Goal: Information Seeking & Learning: Learn about a topic

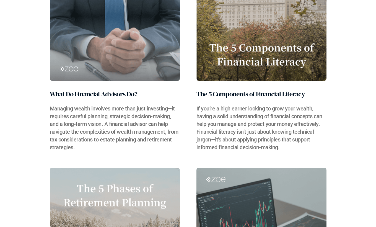
scroll to position [428, 0]
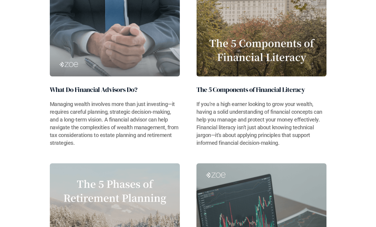
click at [114, 89] on h2 "What Do Financial Advisors Do?" at bounding box center [94, 90] width 88 height 10
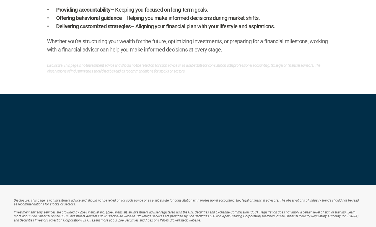
scroll to position [737, 0]
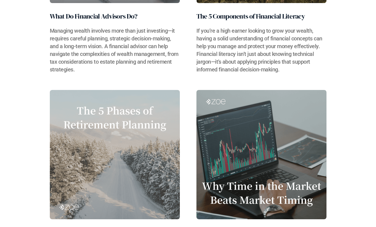
scroll to position [496, 0]
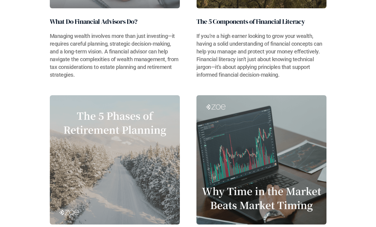
click at [240, 21] on h2 "The 5 Components of Financial Literacy" at bounding box center [250, 22] width 108 height 10
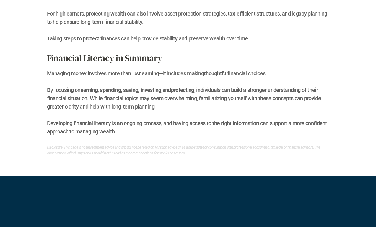
scroll to position [938, 0]
